Goal: Information Seeking & Learning: Understand process/instructions

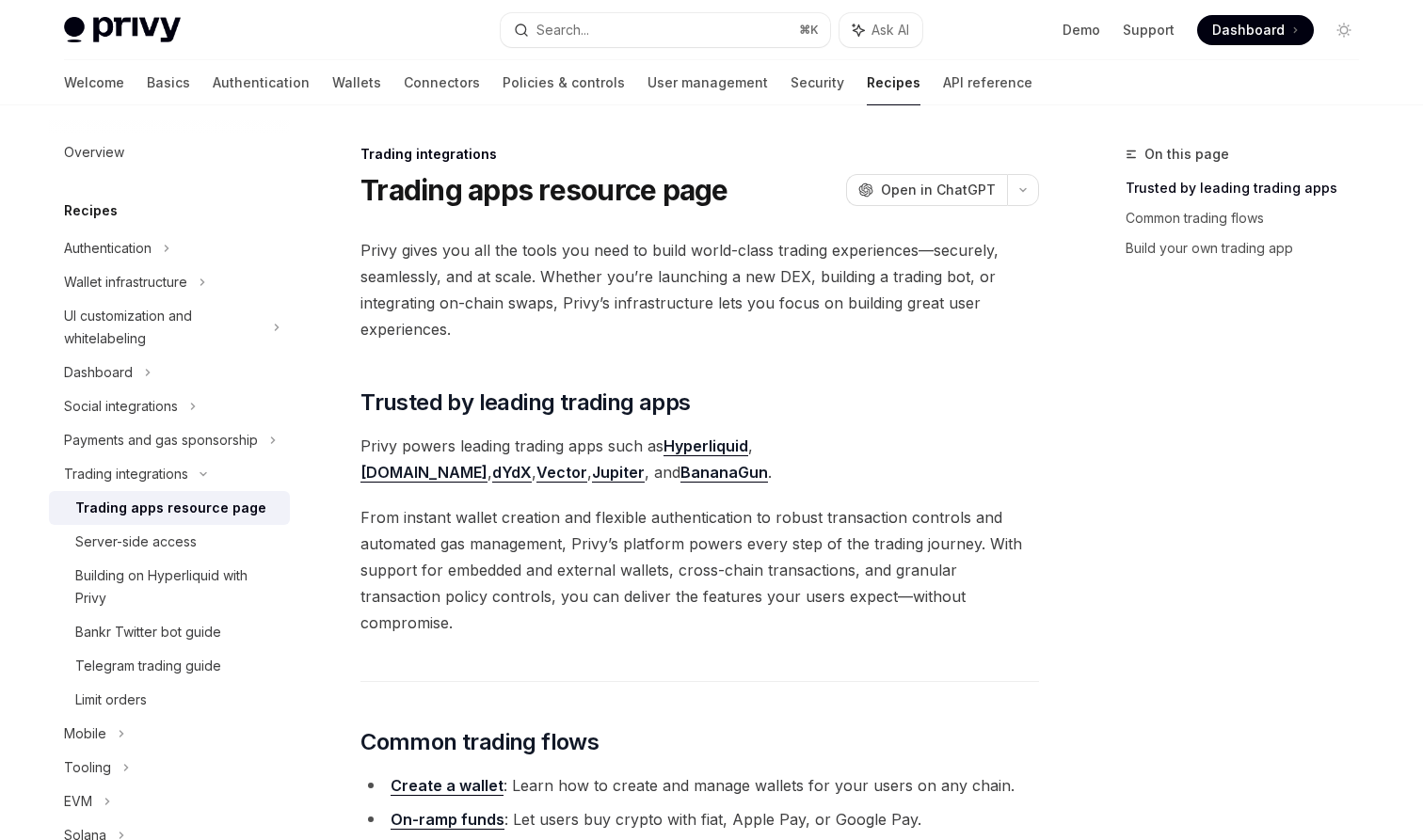
click at [653, 258] on span "Privy gives you all the tools you need to build world-class trading experiences…" at bounding box center [699, 289] width 679 height 105
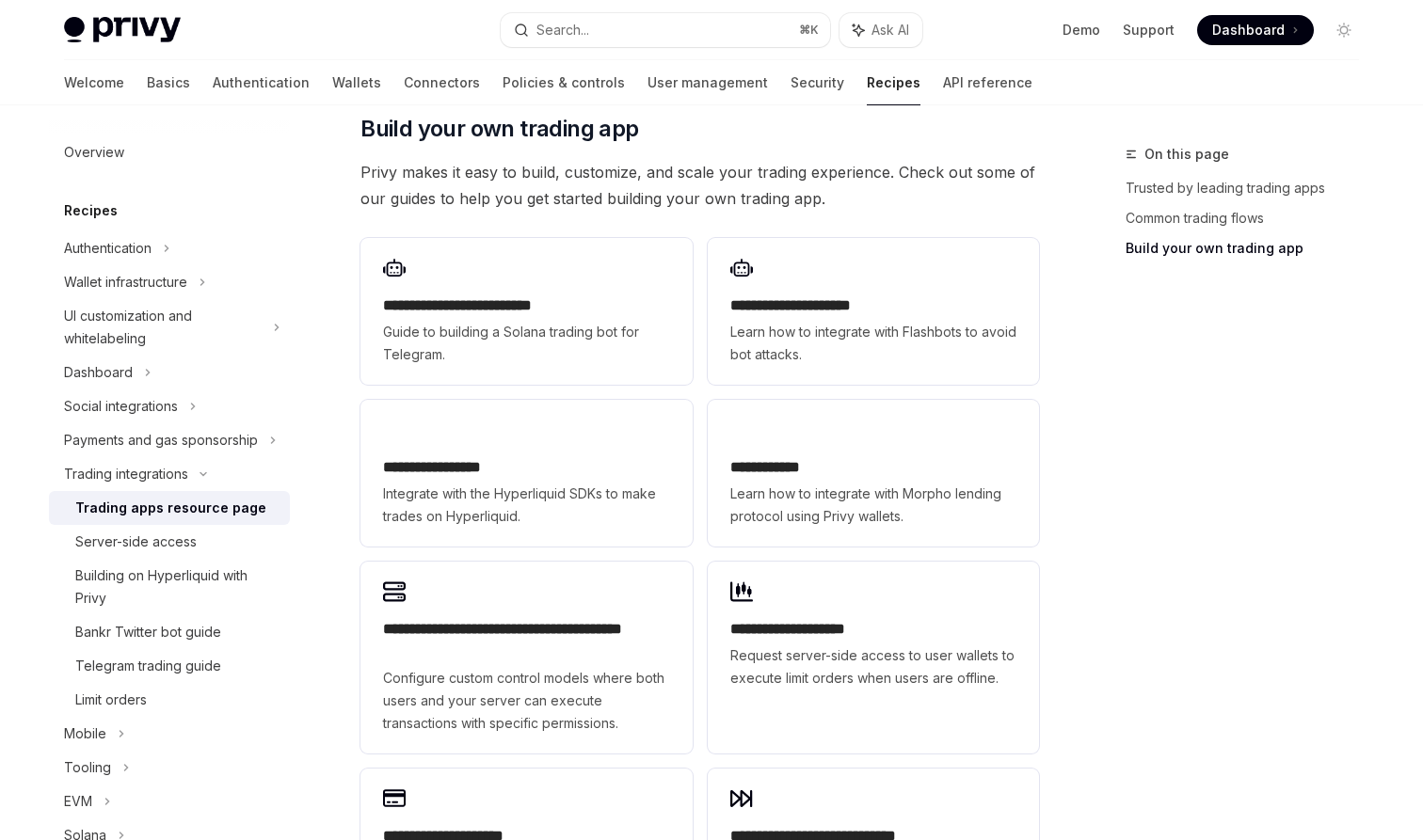
scroll to position [995, 0]
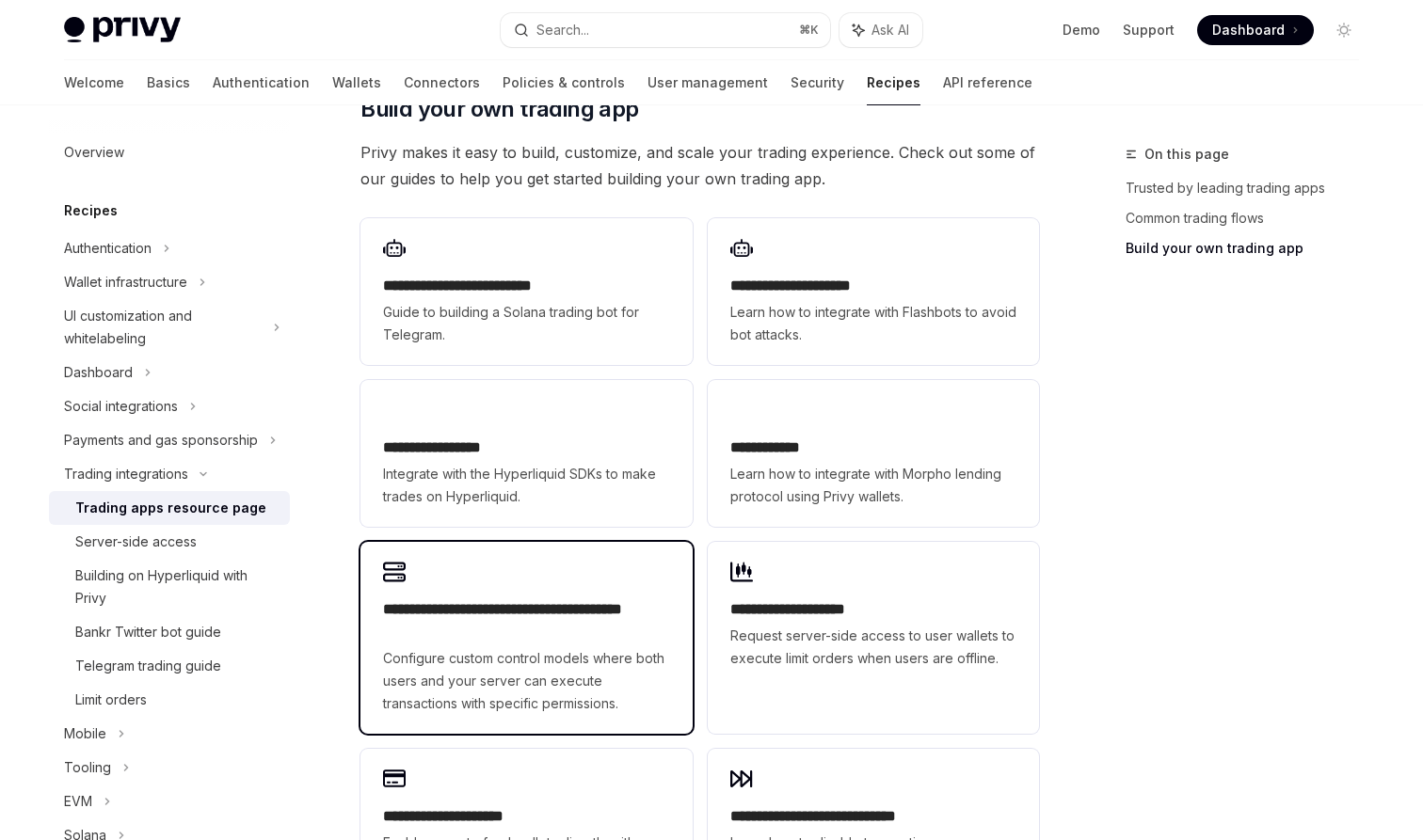
click at [499, 647] on span "Configure custom control models where both users and your server can execute tr…" at bounding box center [526, 680] width 286 height 68
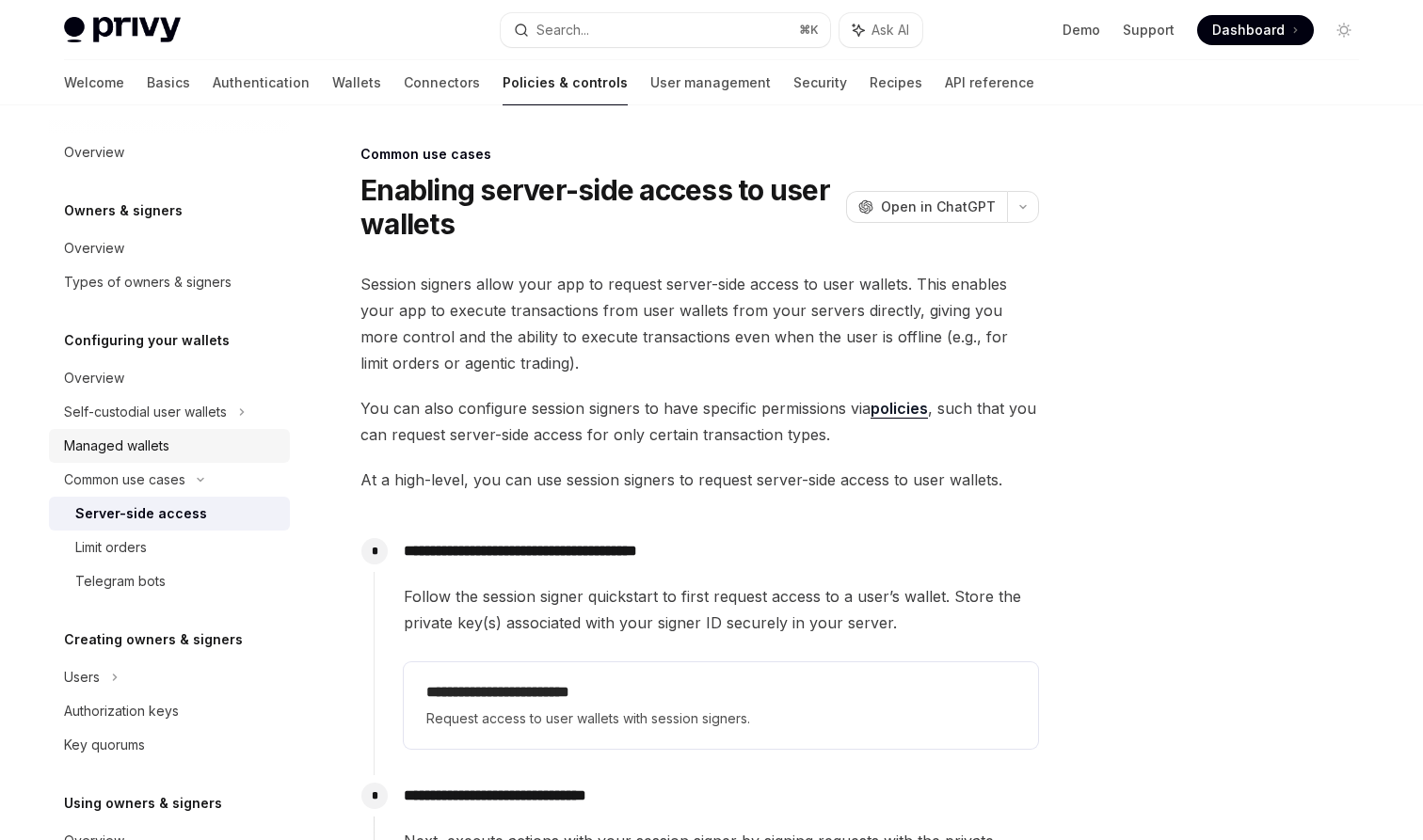
click at [67, 443] on div "Managed wallets" at bounding box center [116, 445] width 105 height 23
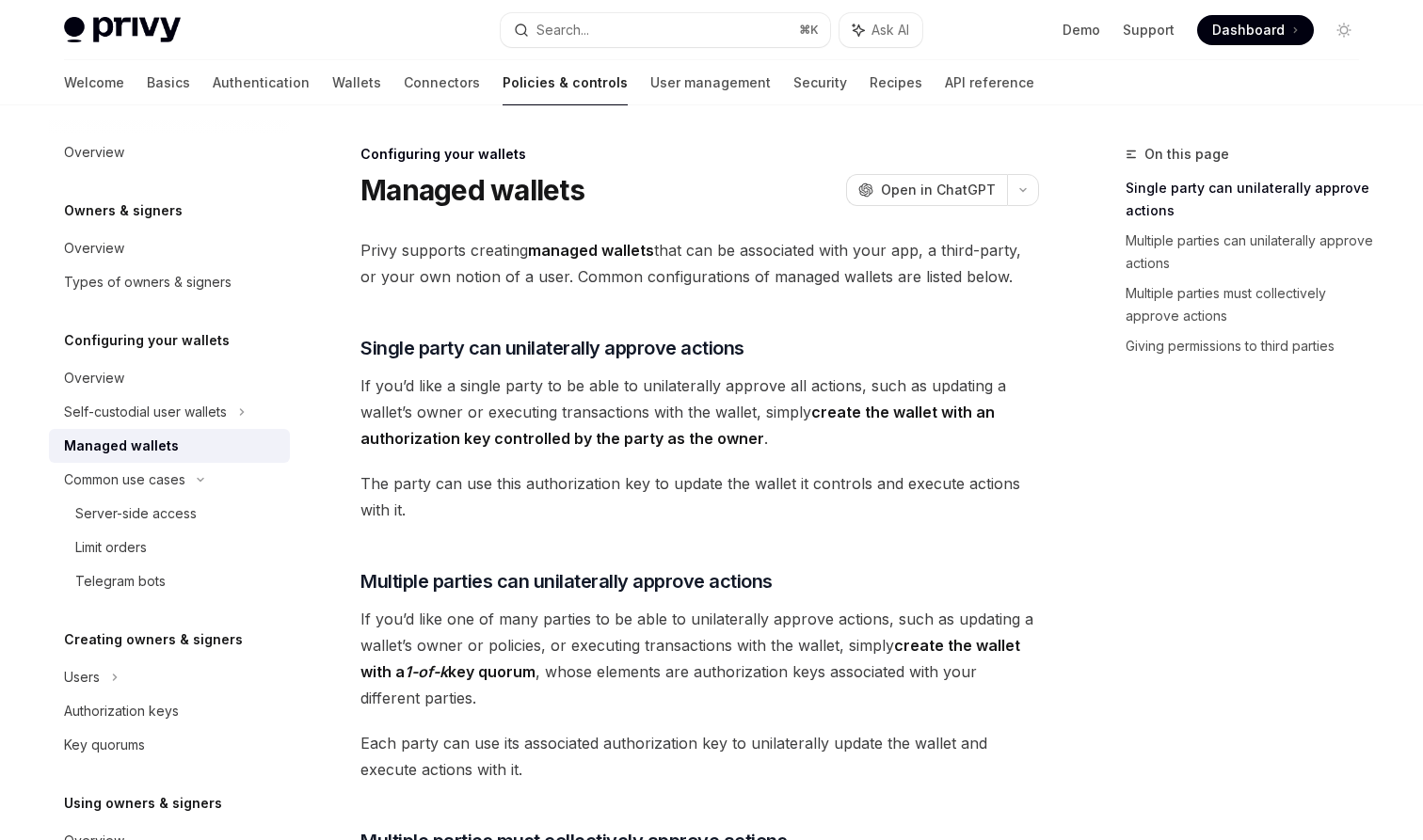
click at [541, 551] on div "Privy supports creating managed wallets that can be associated with your app, a…" at bounding box center [699, 848] width 679 height 1222
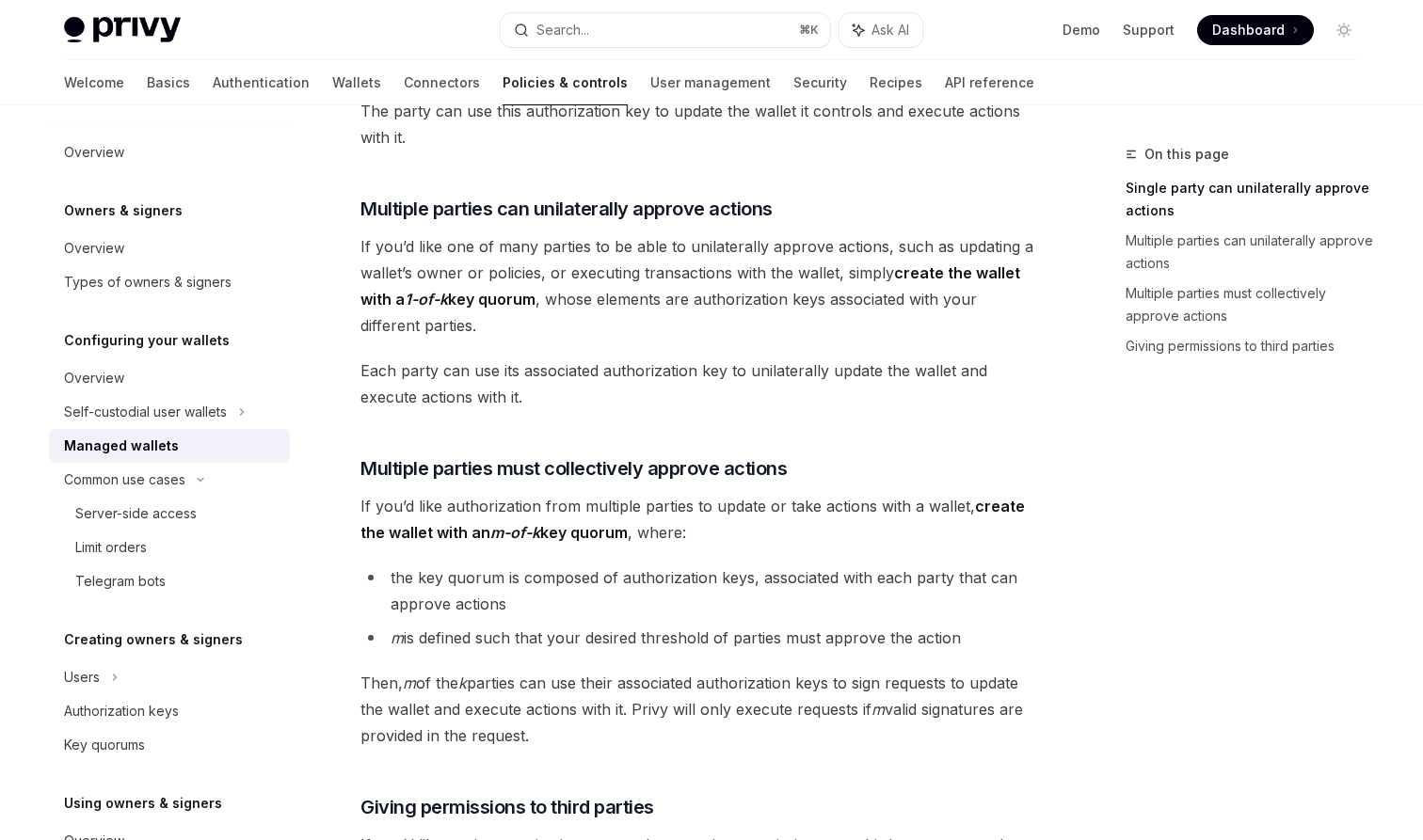
scroll to position [372, 0]
click at [627, 518] on span "If you’d like authorization from multiple parties to update or take actions wit…" at bounding box center [699, 519] width 679 height 53
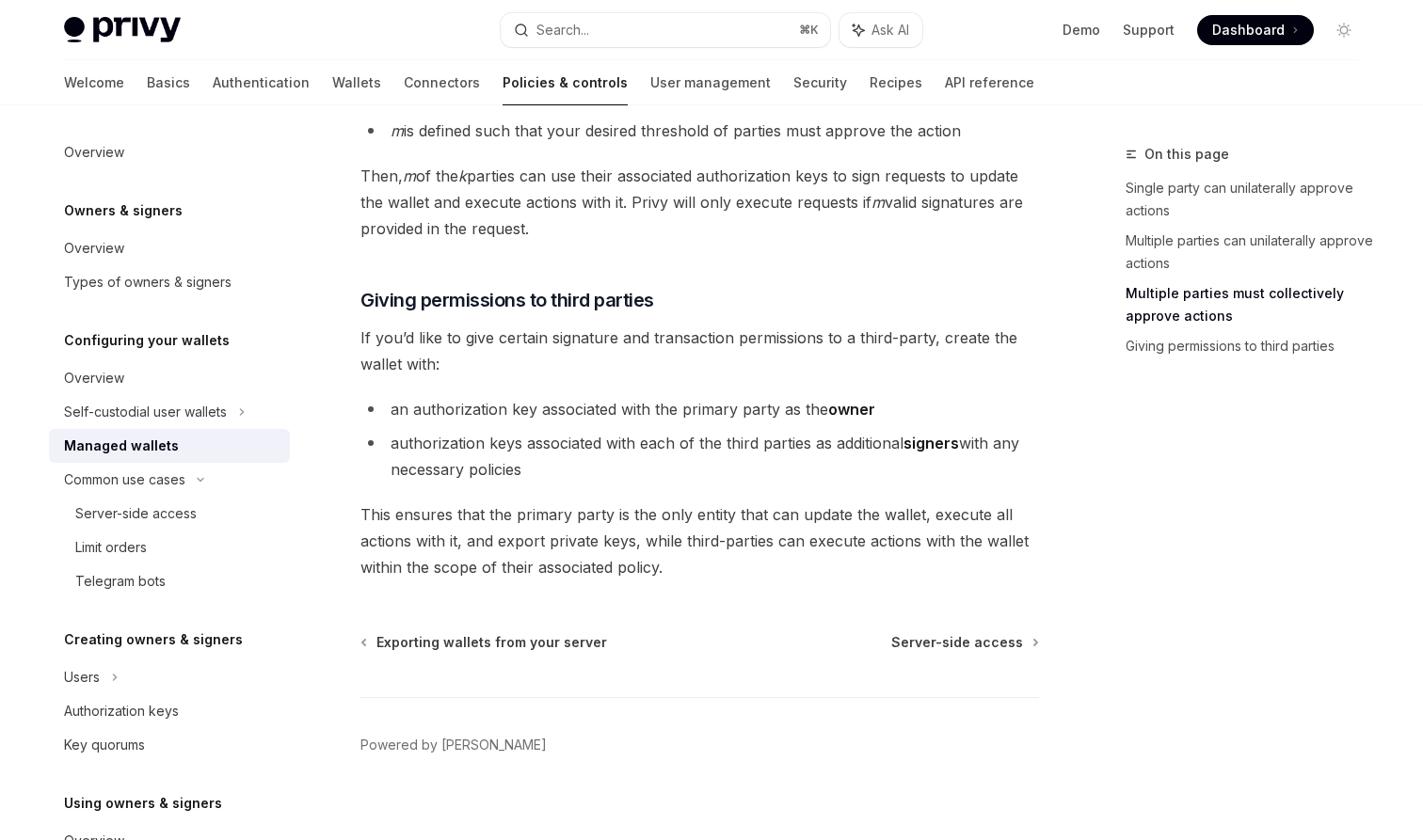
scroll to position [899, 0]
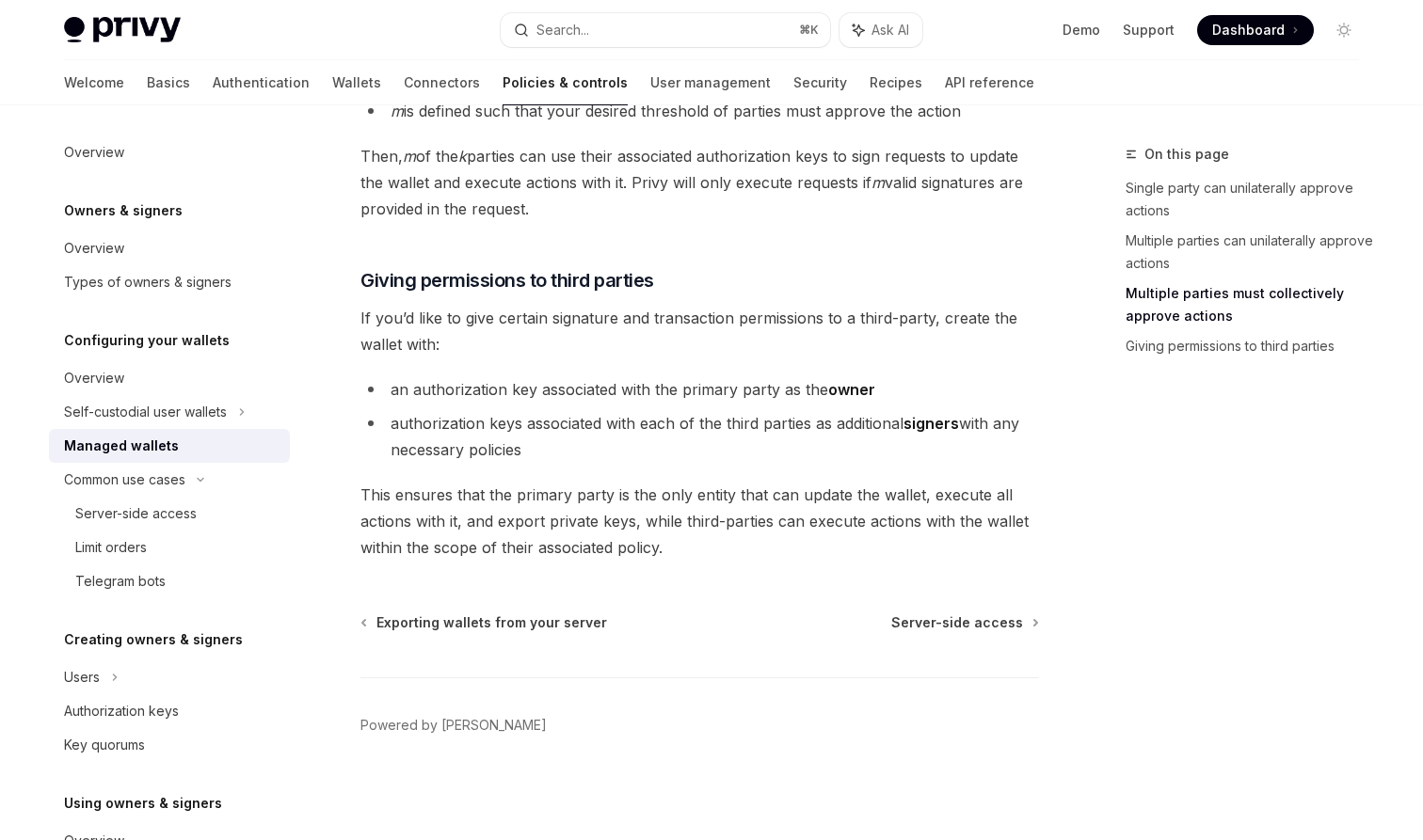
click at [649, 556] on span "This ensures that the primary party is the only entity that can update the wall…" at bounding box center [699, 520] width 679 height 79
click at [1241, 339] on link "Giving permissions to third parties" at bounding box center [1248, 346] width 248 height 30
click at [175, 498] on link "Server-side access" at bounding box center [170, 514] width 241 height 34
type textarea "*"
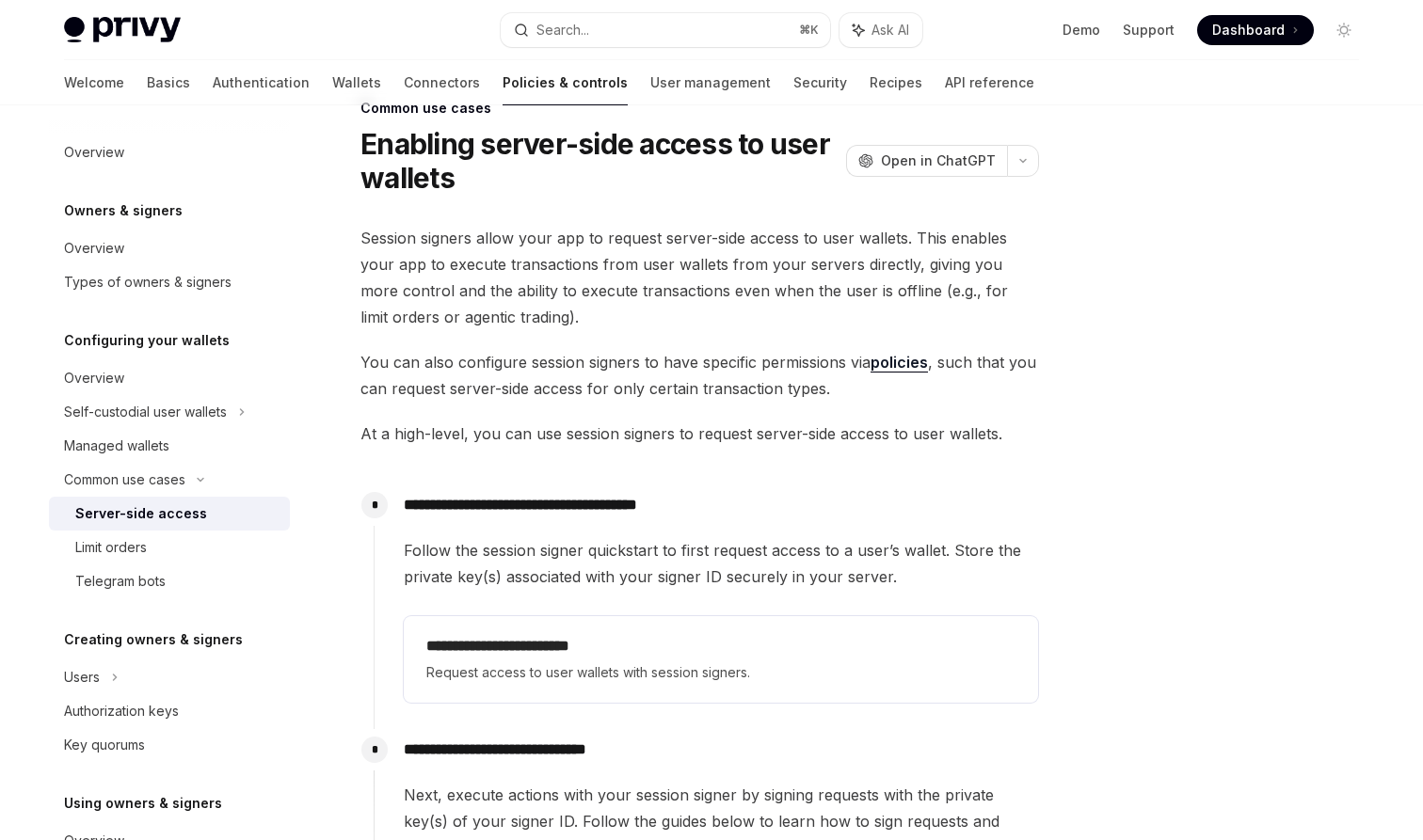
scroll to position [48, 0]
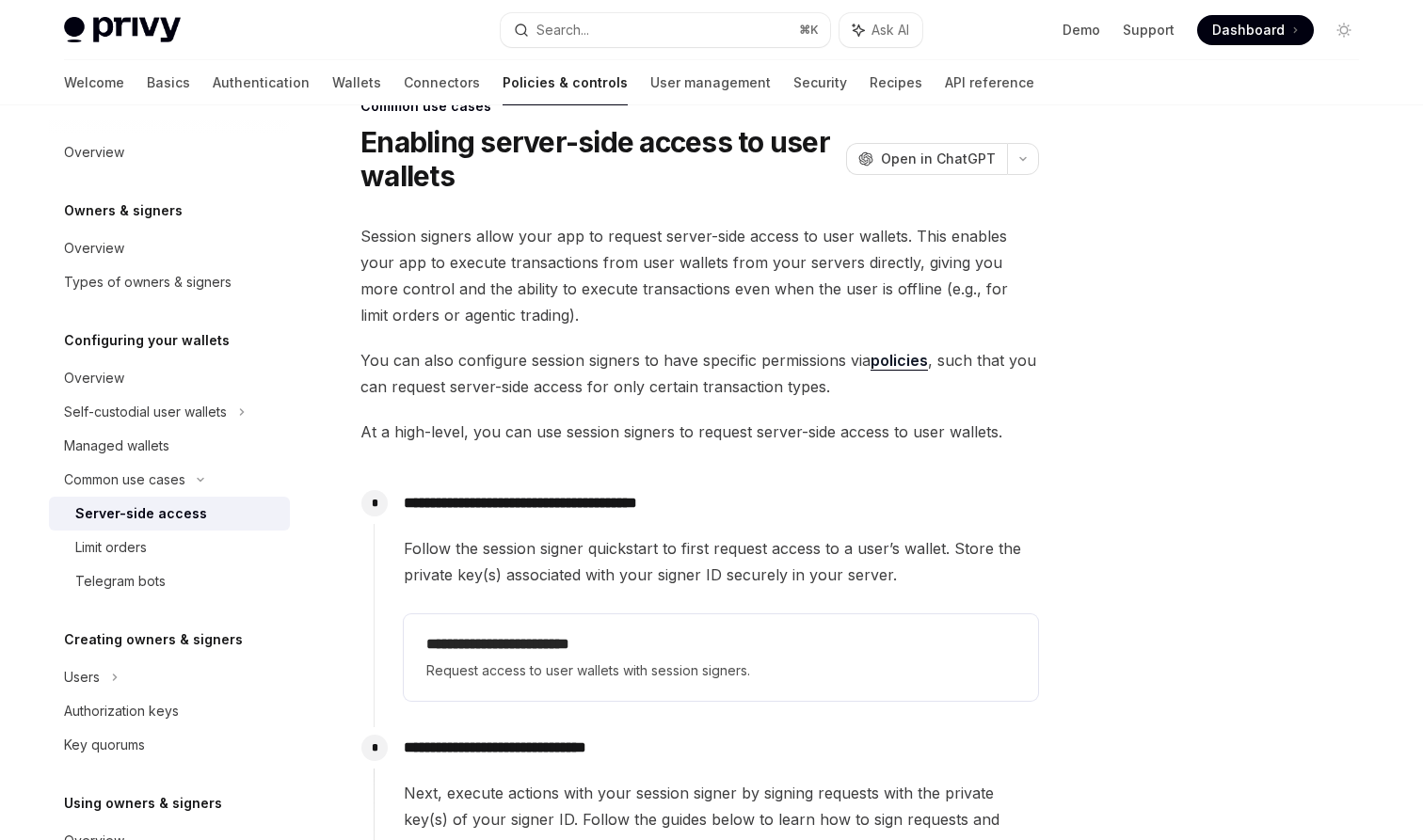
click at [906, 356] on link "policies" at bounding box center [898, 361] width 58 height 20
click at [737, 272] on span "Session signers allow your app to request server-side access to user wallets. T…" at bounding box center [699, 274] width 679 height 105
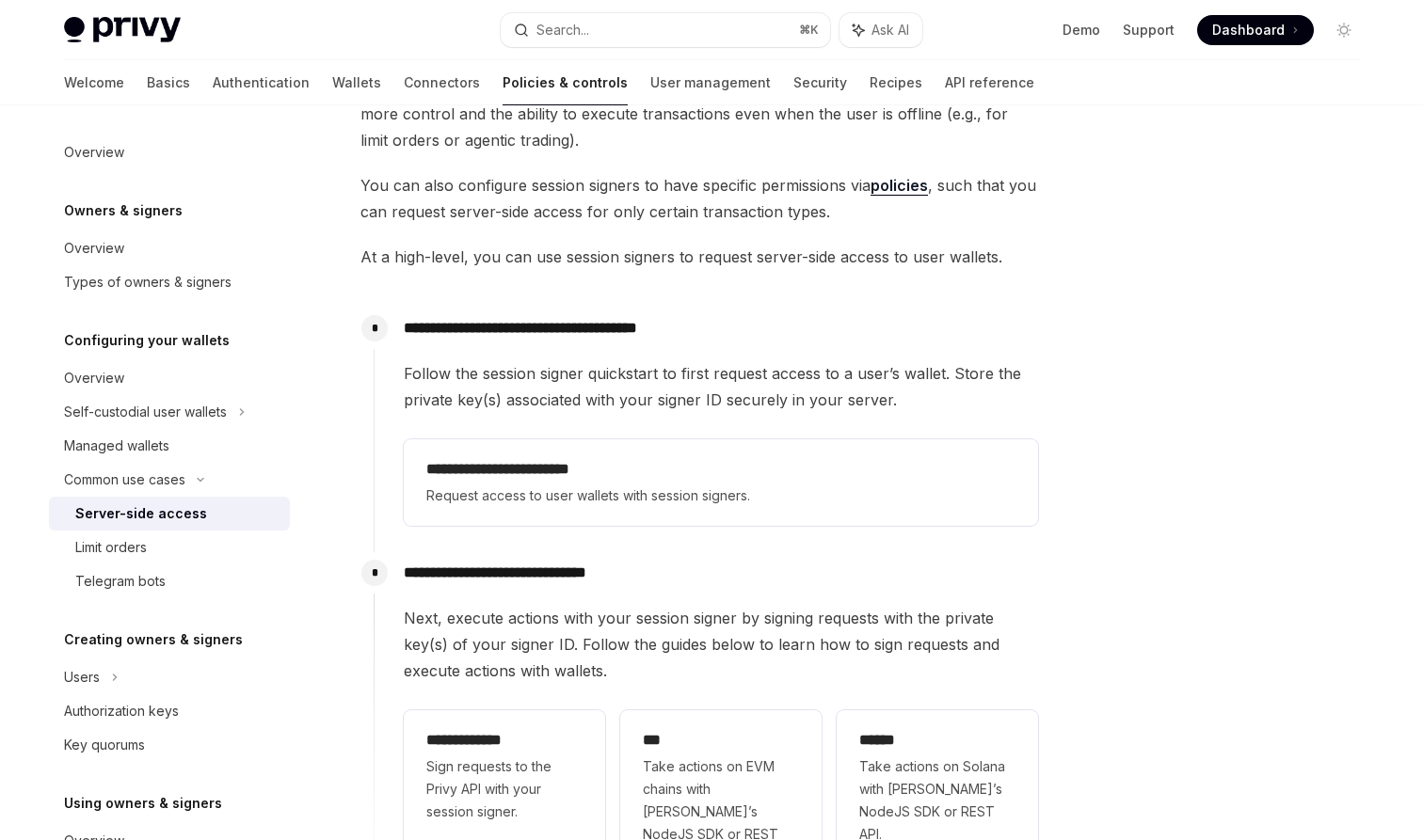
scroll to position [236, 0]
